Goal: Task Accomplishment & Management: Use online tool/utility

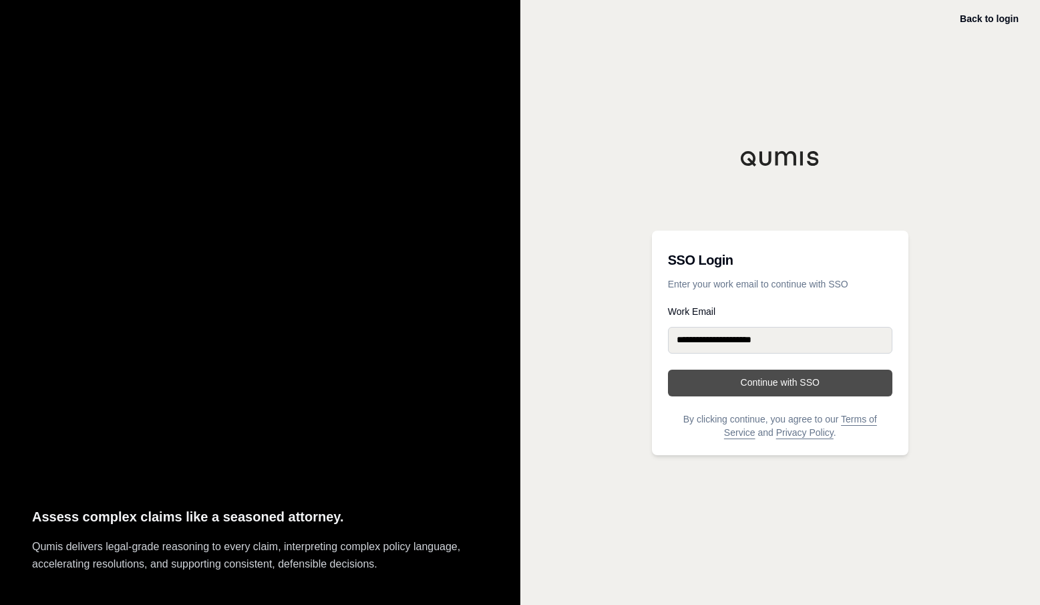
click at [809, 370] on button "Continue with SSO" at bounding box center [780, 383] width 225 height 27
